Goal: Transaction & Acquisition: Obtain resource

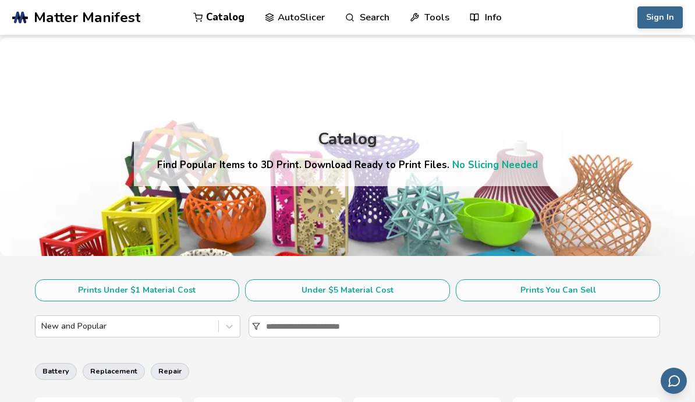
click at [579, 294] on button "Prints You Can Sell" at bounding box center [558, 290] width 205 height 22
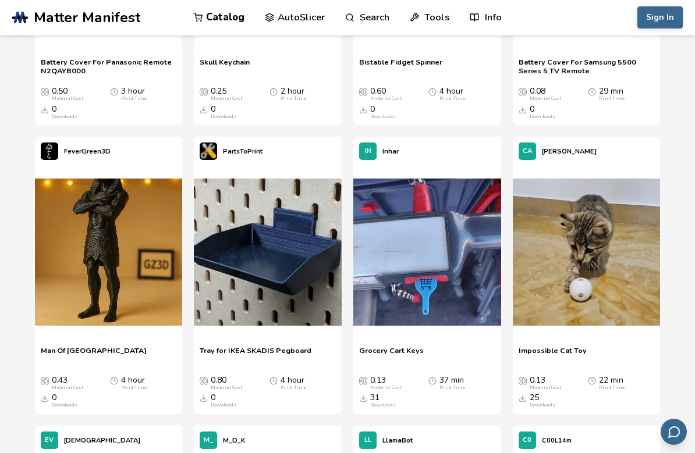
scroll to position [551, 0]
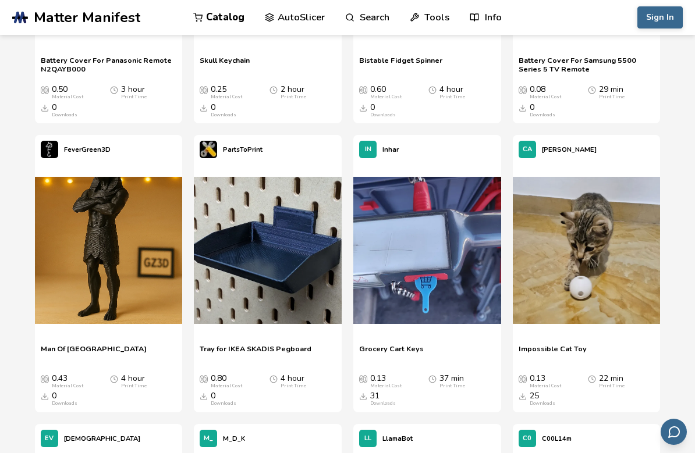
click at [598, 267] on img at bounding box center [587, 251] width 148 height 148
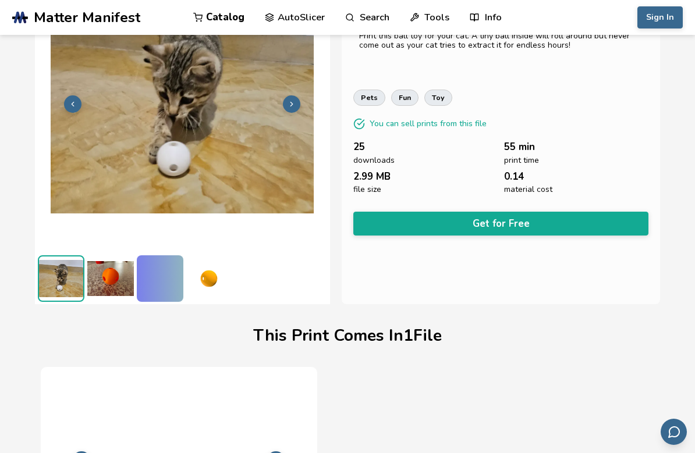
scroll to position [232, 0]
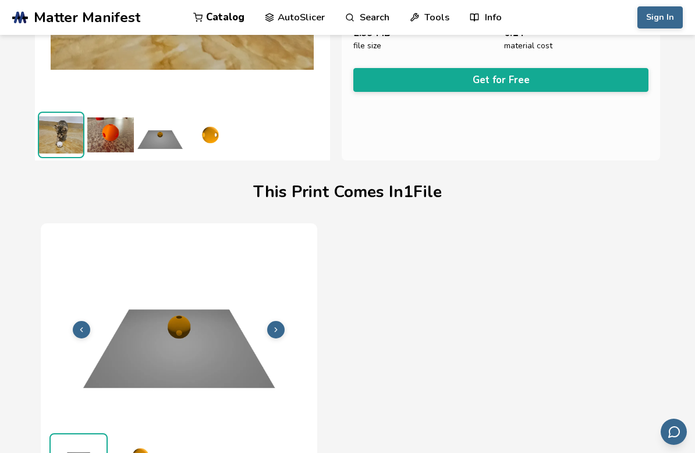
click at [286, 334] on img at bounding box center [179, 328] width 265 height 198
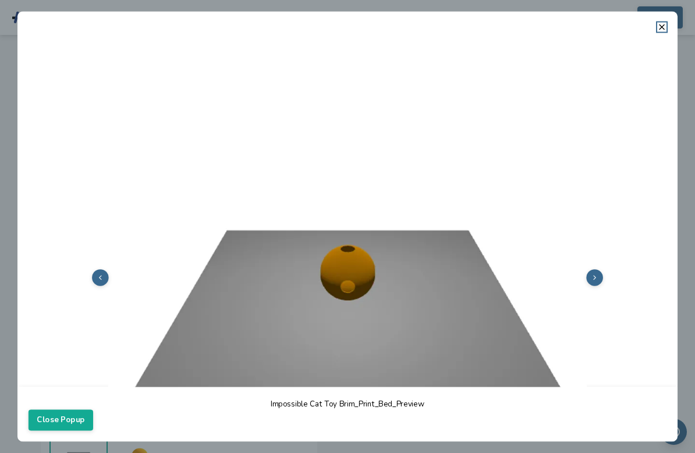
scroll to position [0, 0]
click at [608, 288] on img at bounding box center [348, 276] width 638 height 478
click at [599, 282] on button at bounding box center [594, 277] width 17 height 17
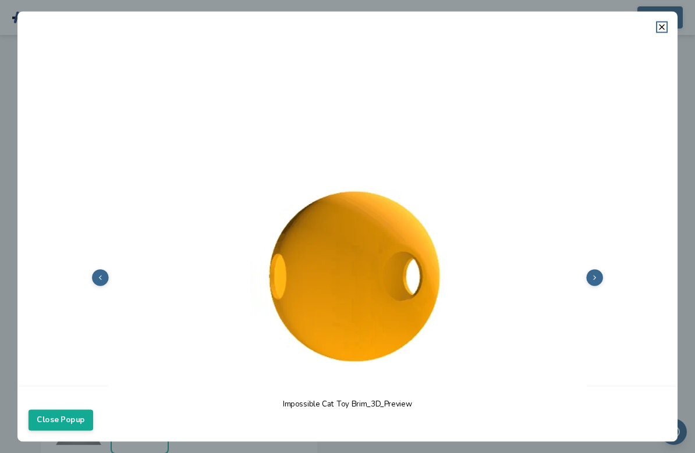
click at [74, 402] on button "Close Popup" at bounding box center [61, 420] width 65 height 21
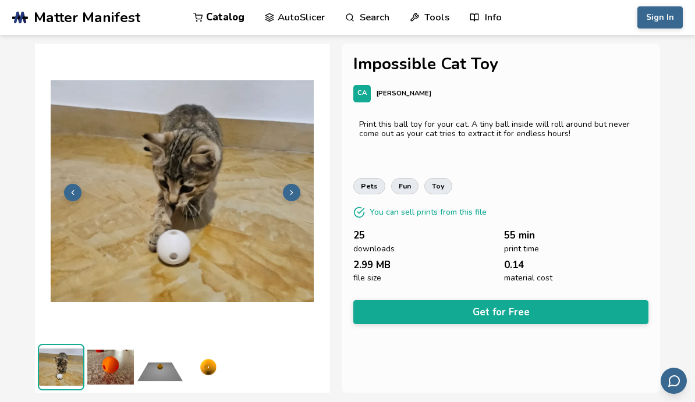
click at [66, 377] on img at bounding box center [61, 367] width 44 height 44
click at [120, 376] on img at bounding box center [110, 367] width 47 height 47
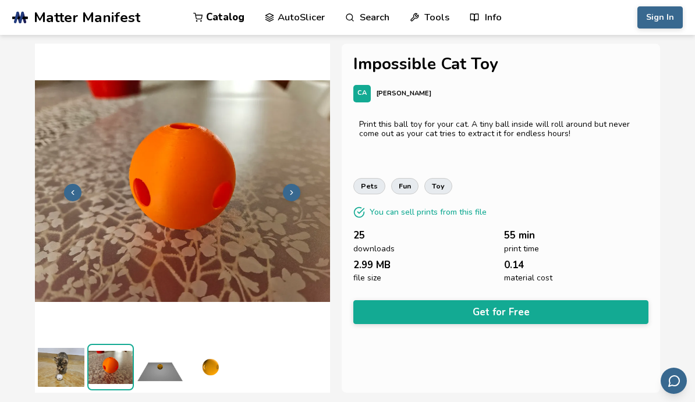
click at [173, 380] on img at bounding box center [160, 367] width 47 height 47
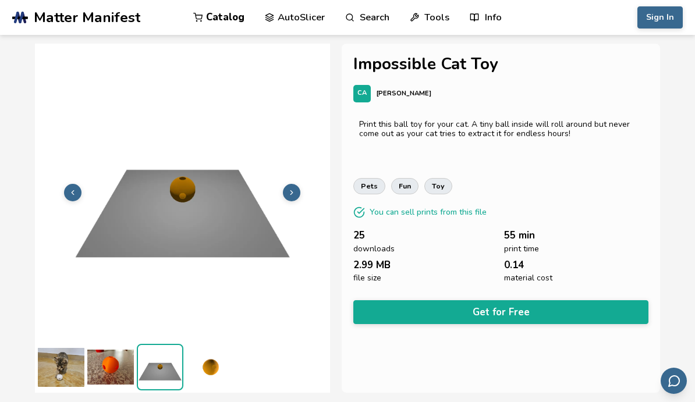
click at [223, 379] on img at bounding box center [209, 367] width 47 height 47
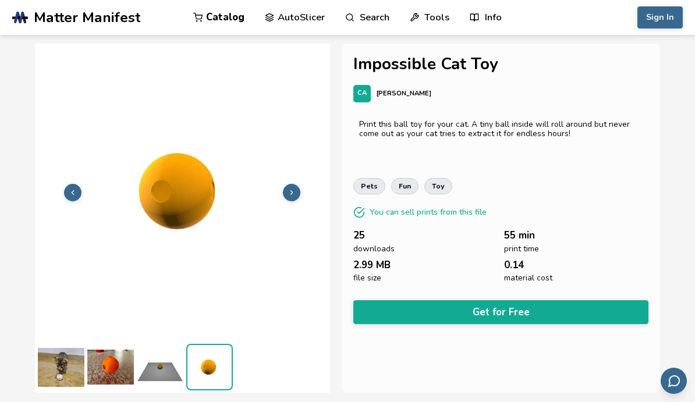
click at [19, 1] on link ".cls-1, .cls-2, .cls-3 { stroke-width: 0px; } .cls-2 { fill: #1d1e56; } .cls-3 …" at bounding box center [91, 17] width 159 height 35
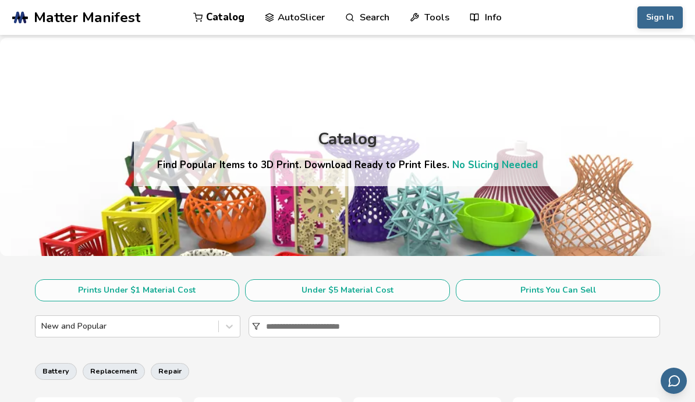
click at [556, 294] on button "Prints You Can Sell" at bounding box center [558, 290] width 205 height 22
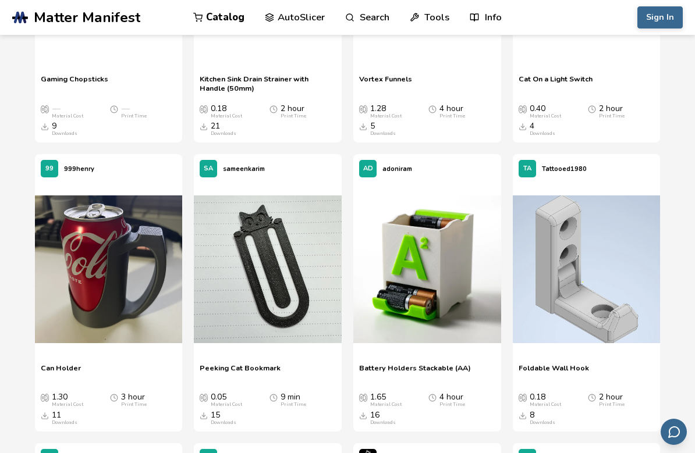
scroll to position [5161, 0]
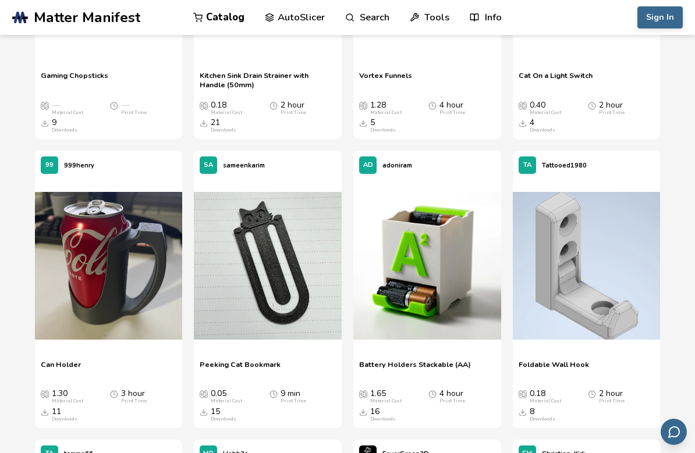
click at [268, 290] on img at bounding box center [268, 266] width 148 height 148
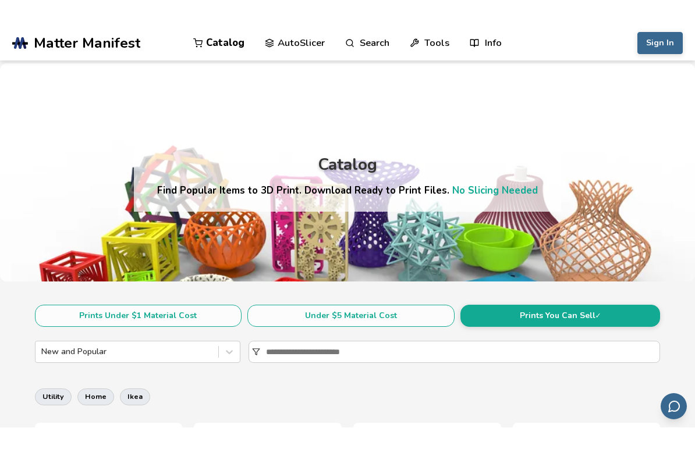
scroll to position [73, 0]
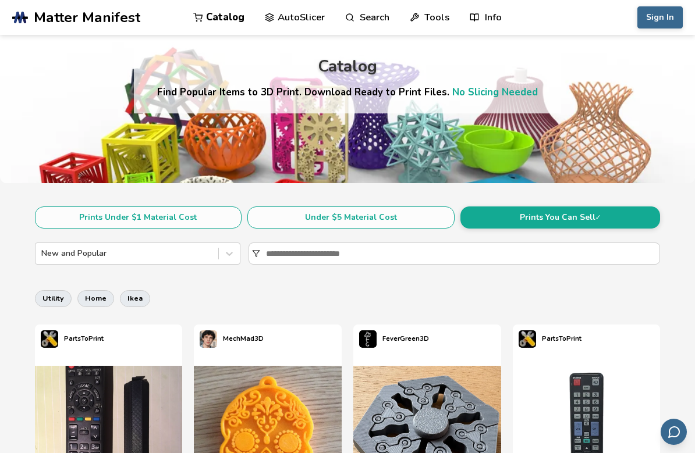
click at [364, 225] on button "Under $5 Material Cost" at bounding box center [350, 218] width 207 height 22
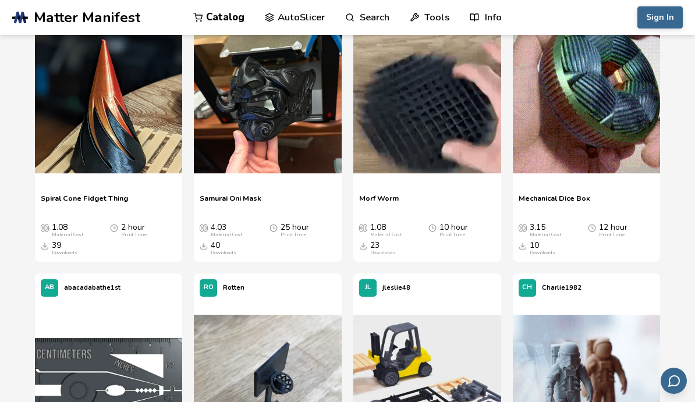
scroll to position [980, 0]
